Goal: Task Accomplishment & Management: Manage account settings

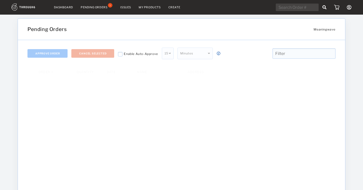
click at [325, 7] on icon at bounding box center [325, 7] width 4 height 4
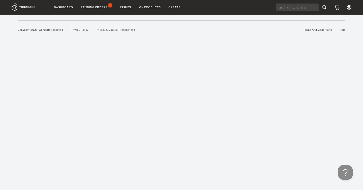
click at [143, 8] on link "My Products" at bounding box center [150, 8] width 22 height 4
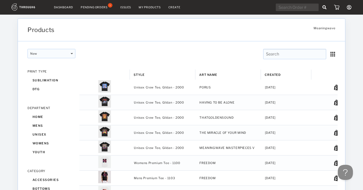
click at [274, 53] on input "text" at bounding box center [295, 54] width 63 height 10
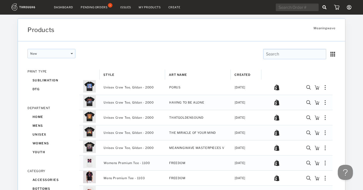
paste input "Is availavle - longer production times"
type input "Is availavle - longer production times"
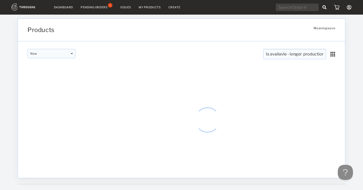
scroll to position [0, 12]
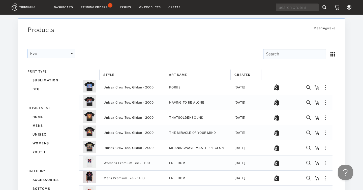
click at [271, 53] on input "text" at bounding box center [295, 54] width 63 height 10
paste input "1933488"
type input "1933488"
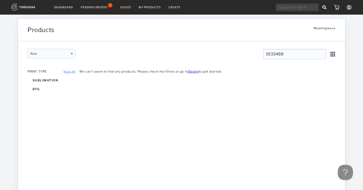
click at [286, 55] on input "1933488" at bounding box center [295, 54] width 63 height 10
drag, startPoint x: 287, startPoint y: 55, endPoint x: 247, endPoint y: 54, distance: 40.1
click at [246, 54] on div "1933488 1933488 CLEAR 1933488 CLEAR" at bounding box center [260, 55] width 156 height 13
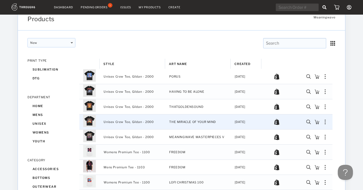
scroll to position [10, 0]
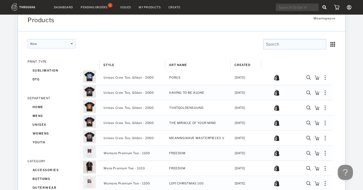
click at [296, 6] on input "text" at bounding box center [297, 8] width 43 height 8
paste input "1933488"
type input "1933488"
click at [327, 6] on div "1933488 My Account Create New Brand Users Brand Settings Payment History Sign O…" at bounding box center [314, 8] width 76 height 8
click at [321, 7] on form "1933488" at bounding box center [301, 8] width 51 height 8
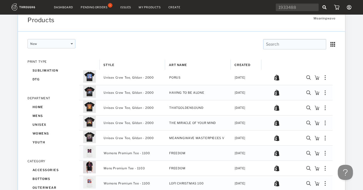
click at [325, 7] on icon at bounding box center [325, 7] width 4 height 4
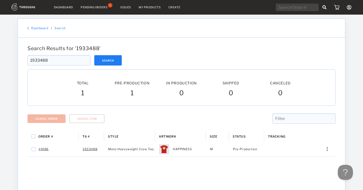
click at [63, 5] on nav "Dashboard Pending Orders 1 Issues My Products Create My Account Create New Bran…" at bounding box center [182, 8] width 340 height 8
click at [64, 9] on nav "Dashboard Pending Orders 1 Issues My Products Create My Account Create New Bran…" at bounding box center [182, 8] width 340 height 8
click at [69, 7] on link "Dashboard" at bounding box center [63, 8] width 19 height 4
click at [68, 7] on link "Dashboard" at bounding box center [63, 8] width 19 height 4
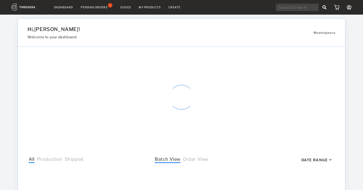
select select "7"
select select "2025"
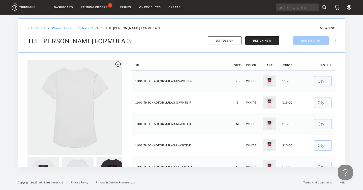
scroll to position [84, 0]
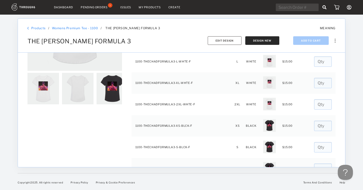
click at [62, 7] on link "Dashboard" at bounding box center [63, 8] width 19 height 4
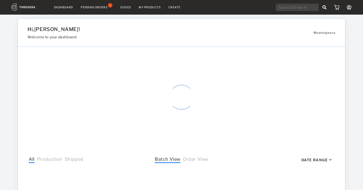
select select "7"
select select "2025"
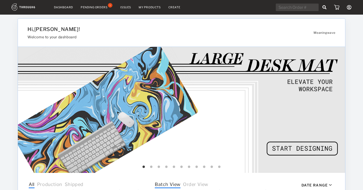
click at [123, 8] on div "Issues" at bounding box center [125, 8] width 11 height 4
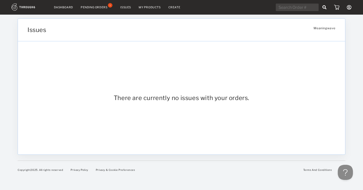
click at [68, 7] on link "Dashboard" at bounding box center [63, 8] width 19 height 4
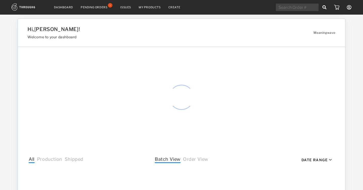
select select "7"
select select "2025"
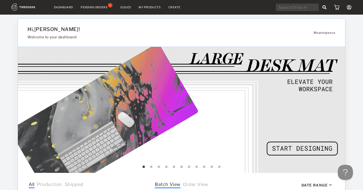
click at [61, 7] on link "Dashboard" at bounding box center [63, 8] width 19 height 4
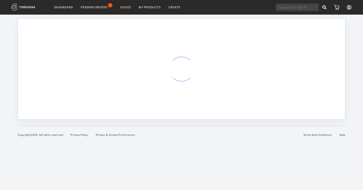
select select "7"
select select "2025"
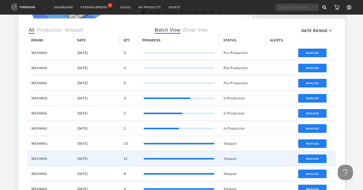
scroll to position [154, 0]
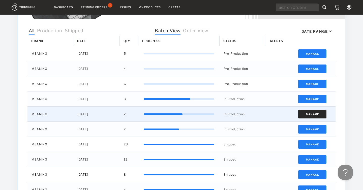
click at [314, 112] on button "Manage" at bounding box center [313, 114] width 29 height 9
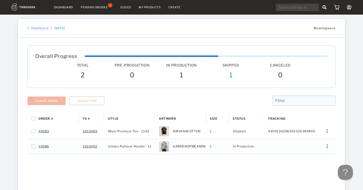
click at [94, 7] on div "Pending Orders" at bounding box center [94, 8] width 27 height 4
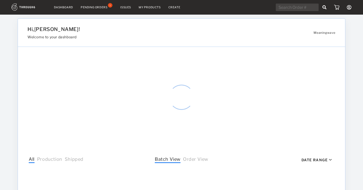
select select "7"
select select "2025"
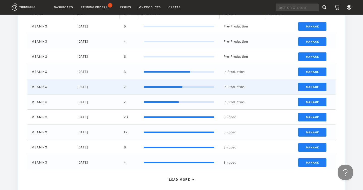
scroll to position [210, 0]
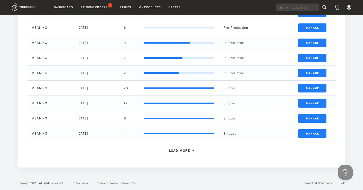
click at [184, 151] on div "Load More" at bounding box center [179, 151] width 21 height 4
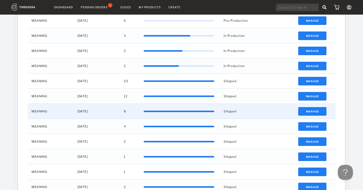
scroll to position [218, 0]
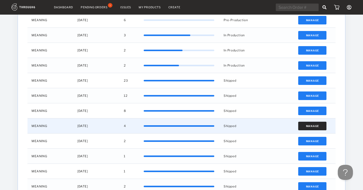
click at [319, 125] on button "Manage" at bounding box center [313, 126] width 29 height 9
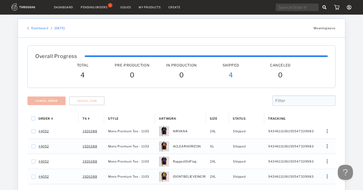
click at [296, 6] on input "text" at bounding box center [297, 8] width 43 height 8
type input "4055"
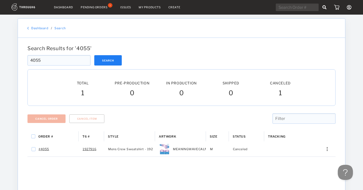
drag, startPoint x: 48, startPoint y: 59, endPoint x: 21, endPoint y: 60, distance: 26.5
click at [21, 60] on div "Search Results for ' 4055 ' 4055 Search 4055 Total Pre-Production Pre-Prod. In …" at bounding box center [182, 174] width 328 height 272
type input "4085"
drag, startPoint x: 43, startPoint y: 60, endPoint x: 22, endPoint y: 60, distance: 21.5
click at [22, 60] on div "Search Results for ' 4085 ' 4085 Search 4085 Total Pre-Production Pre-Prod. In …" at bounding box center [182, 174] width 328 height 272
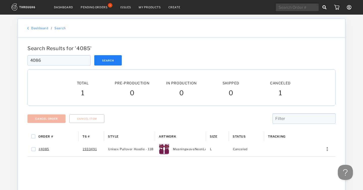
type input "4086"
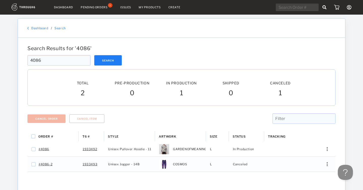
drag, startPoint x: 43, startPoint y: 60, endPoint x: 21, endPoint y: 59, distance: 22.8
click at [20, 59] on div "Search Results for ' 4086 ' 4086 Search 4086 Total Pre-Production Pre-Prod. In …" at bounding box center [182, 174] width 328 height 272
click at [47, 59] on input "4086" at bounding box center [59, 60] width 63 height 10
drag, startPoint x: 38, startPoint y: 61, endPoint x: 50, endPoint y: 61, distance: 12.1
click at [51, 61] on input "4086" at bounding box center [59, 60] width 63 height 10
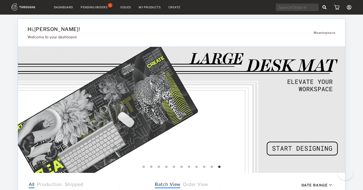
select select "7"
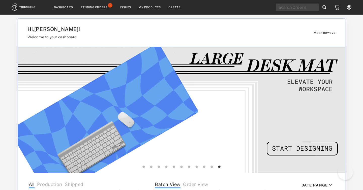
select select "2025"
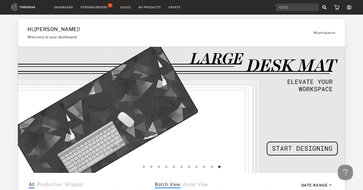
type input "4091"
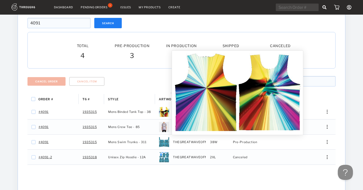
scroll to position [37, 0]
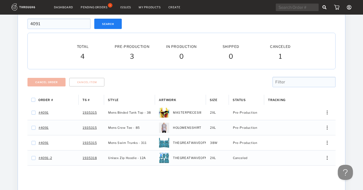
click at [295, 7] on input "text" at bounding box center [297, 8] width 43 height 8
type input "4085"
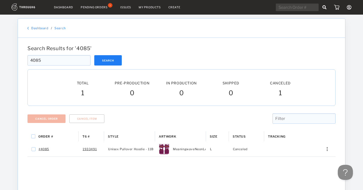
click at [296, 8] on input "text" at bounding box center [297, 8] width 43 height 8
type input "4089"
click at [298, 7] on input "text" at bounding box center [297, 8] width 43 height 8
type input "4091"
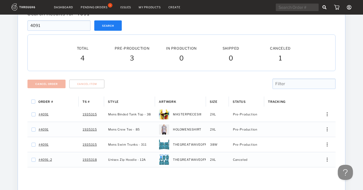
scroll to position [12, 0]
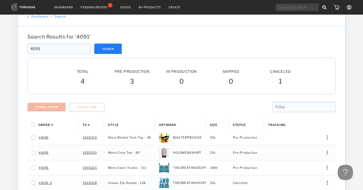
click at [301, 7] on input "text" at bounding box center [297, 8] width 43 height 8
type input "4092"
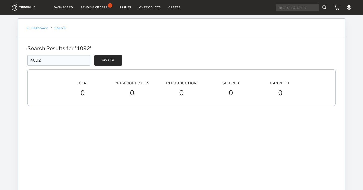
click at [112, 60] on button "Search" at bounding box center [108, 60] width 28 height 10
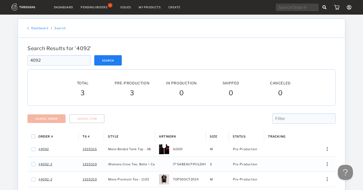
click at [302, 8] on input "text" at bounding box center [297, 8] width 43 height 8
type input "4094"
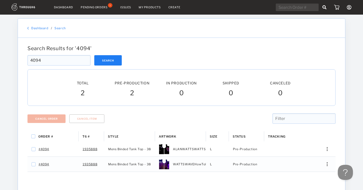
click at [289, 8] on input "text" at bounding box center [297, 8] width 43 height 8
type input "4096"
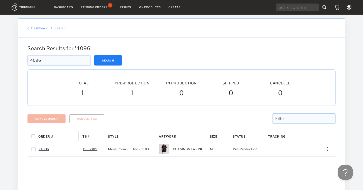
drag, startPoint x: 51, startPoint y: 61, endPoint x: 21, endPoint y: 58, distance: 29.7
click at [21, 58] on div "Search Results for ' 4096 ' 4096 Search 4096 Total Pre-Production Pre-Prod. In …" at bounding box center [182, 174] width 328 height 272
click at [48, 61] on input "4096" at bounding box center [59, 60] width 63 height 10
click at [53, 60] on input "4096" at bounding box center [59, 60] width 63 height 10
type input "4097"
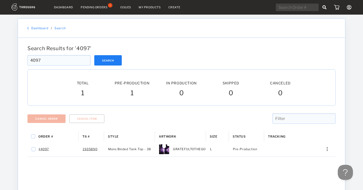
drag, startPoint x: 48, startPoint y: 61, endPoint x: 24, endPoint y: 59, distance: 24.0
click at [24, 59] on div "Search Results for ' 4097 ' 4097 Search 4097 Total Pre-Production Pre-Prod. In …" at bounding box center [182, 174] width 328 height 272
type input "4098"
click at [45, 60] on input "4098" at bounding box center [59, 60] width 63 height 10
drag, startPoint x: 39, startPoint y: 60, endPoint x: 48, endPoint y: 60, distance: 8.8
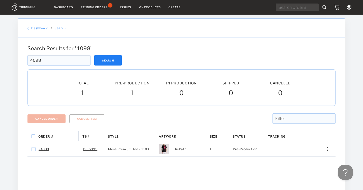
click at [46, 60] on input "4098" at bounding box center [59, 60] width 63 height 10
type input "4099"
